Goal: Task Accomplishment & Management: Manage account settings

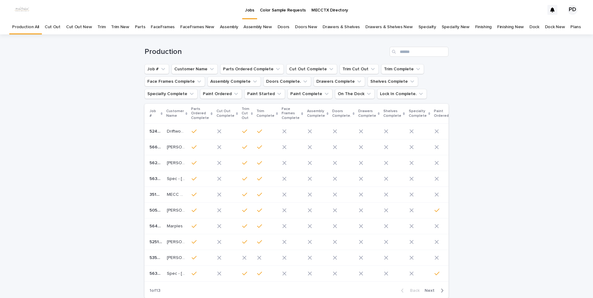
click at [436, 58] on div "Production" at bounding box center [297, 49] width 304 height 30
drag, startPoint x: 433, startPoint y: 52, endPoint x: 441, endPoint y: 56, distance: 9.6
click at [434, 51] on input "Search" at bounding box center [419, 52] width 59 height 10
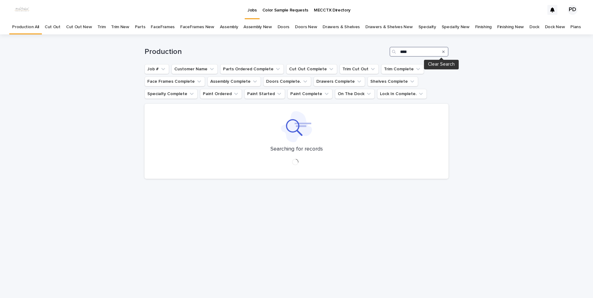
type input "****"
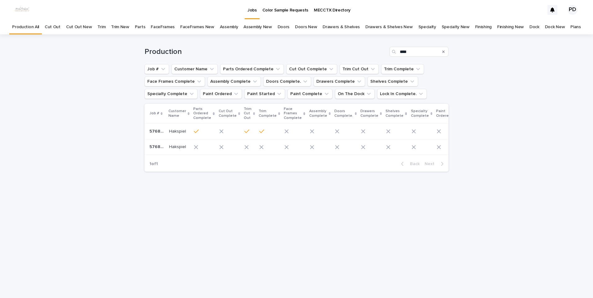
click at [173, 127] on div "Hakspiel Hakspiel" at bounding box center [179, 132] width 20 height 10
click at [176, 149] on p "Hakspiel" at bounding box center [178, 146] width 18 height 7
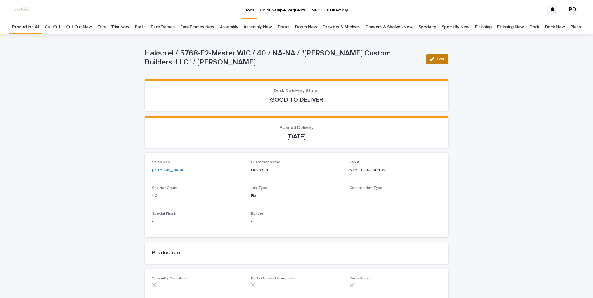
click at [435, 62] on button "Edit" at bounding box center [437, 59] width 23 height 10
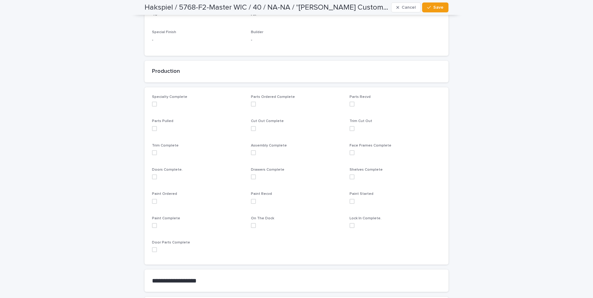
scroll to position [186, 0]
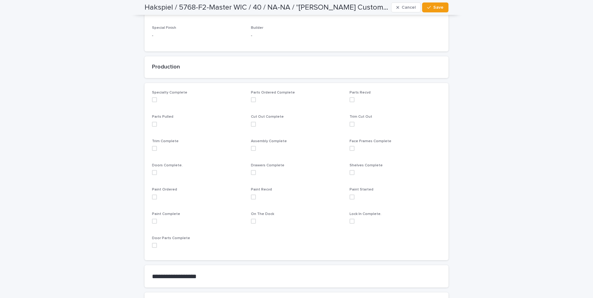
click at [153, 198] on span at bounding box center [154, 197] width 5 height 5
click at [436, 2] on button "Save" at bounding box center [435, 7] width 26 height 10
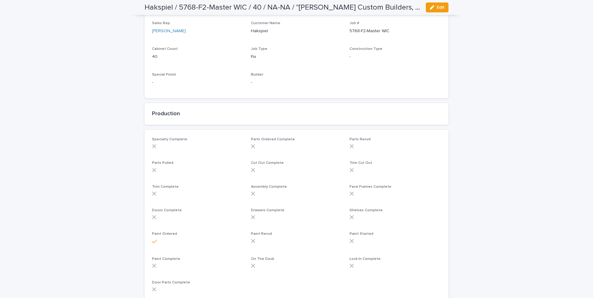
scroll to position [0, 0]
